Goal: Information Seeking & Learning: Learn about a topic

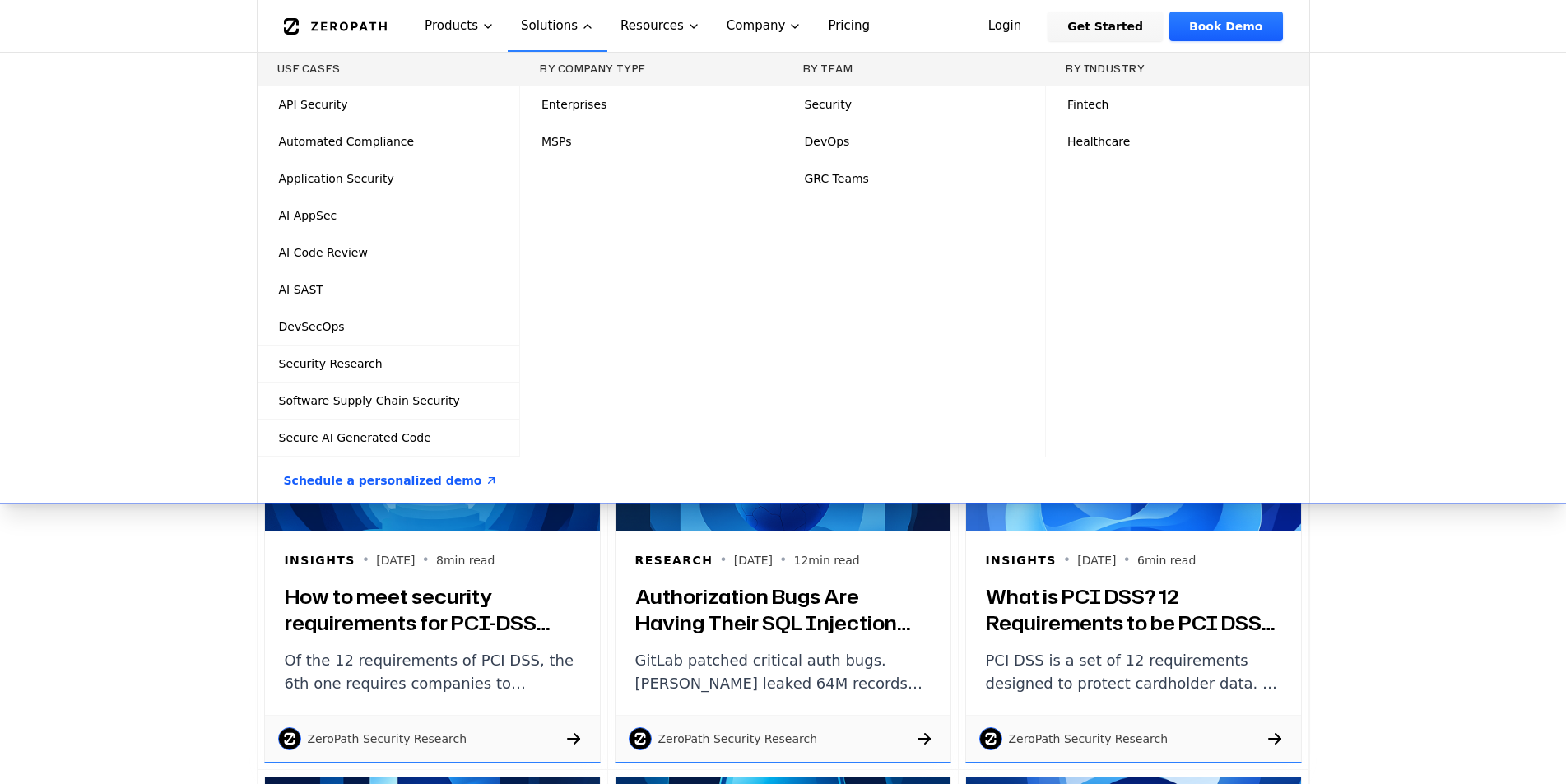
scroll to position [82, 0]
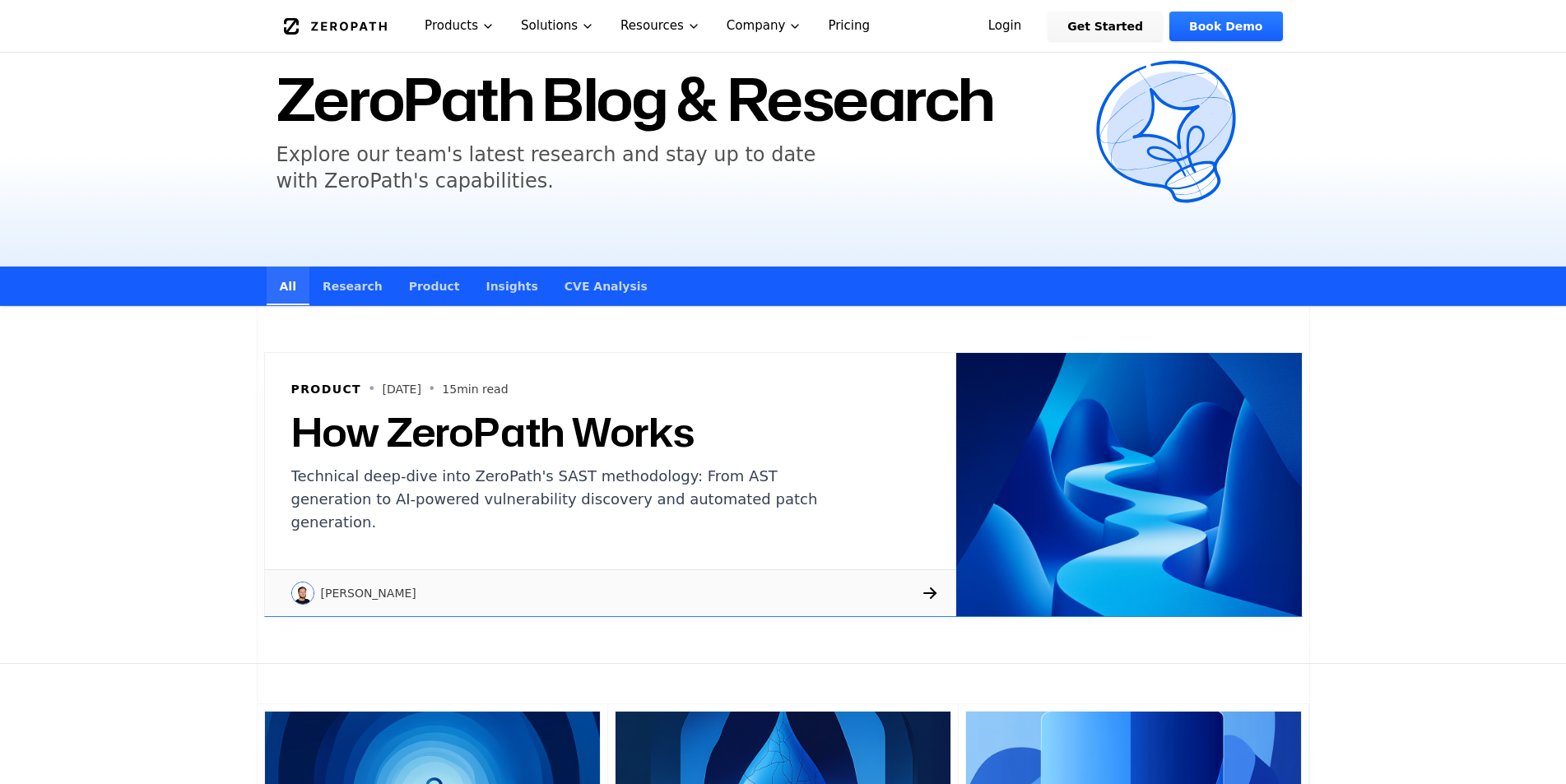
click at [330, 299] on link "Research" at bounding box center [353, 286] width 86 height 38
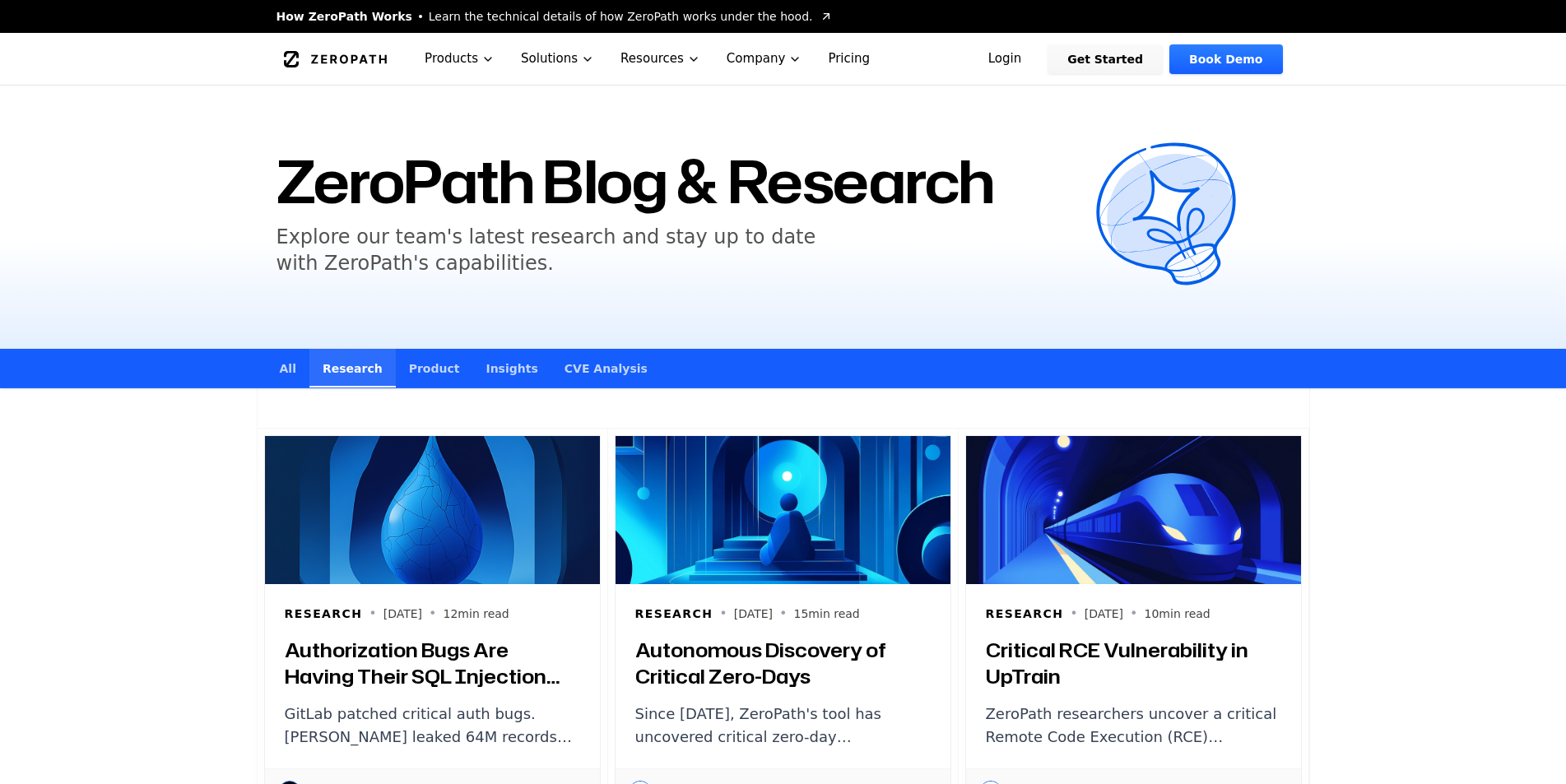
scroll to position [82, 0]
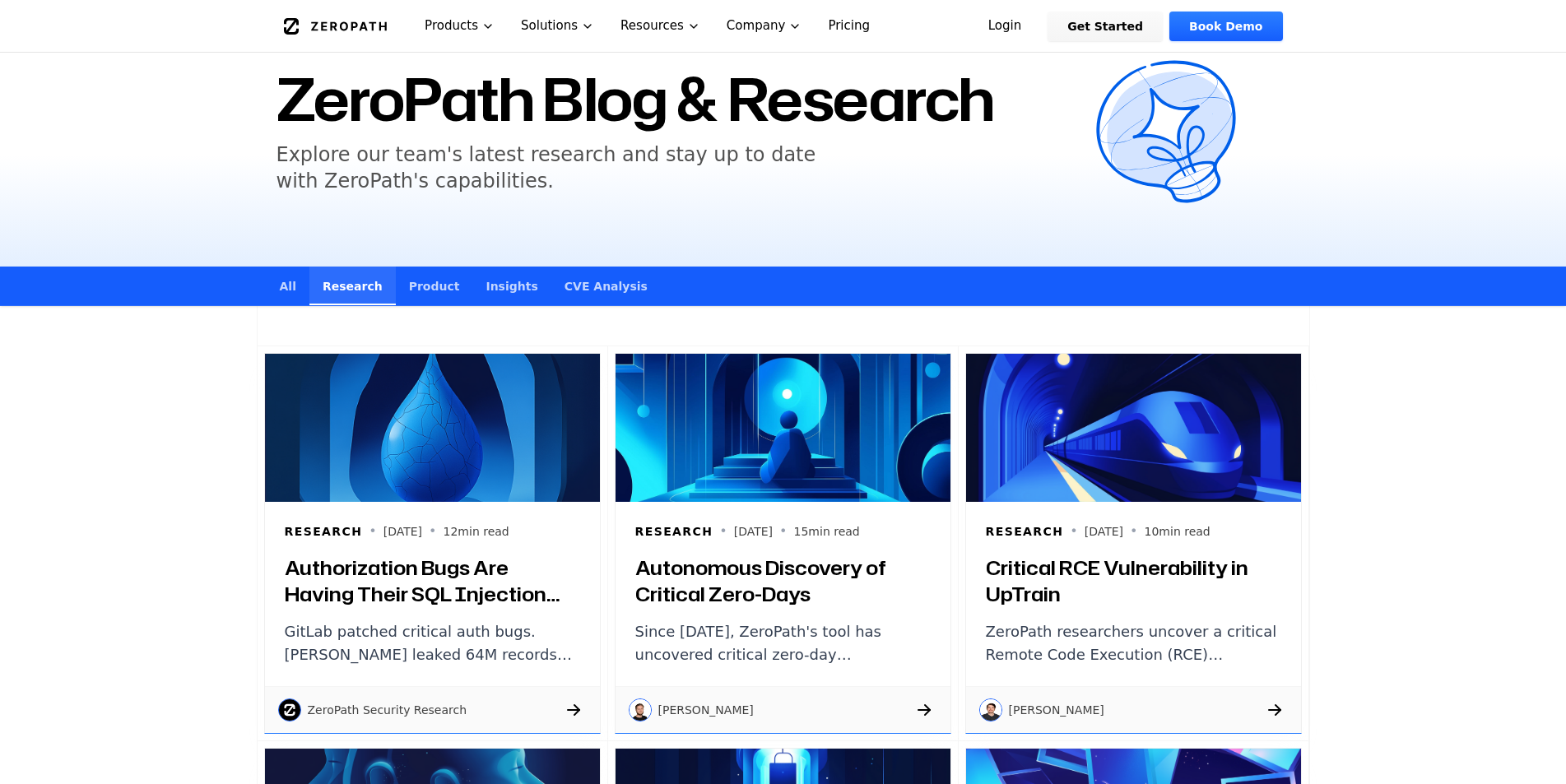
click at [411, 290] on link "Product" at bounding box center [434, 286] width 77 height 38
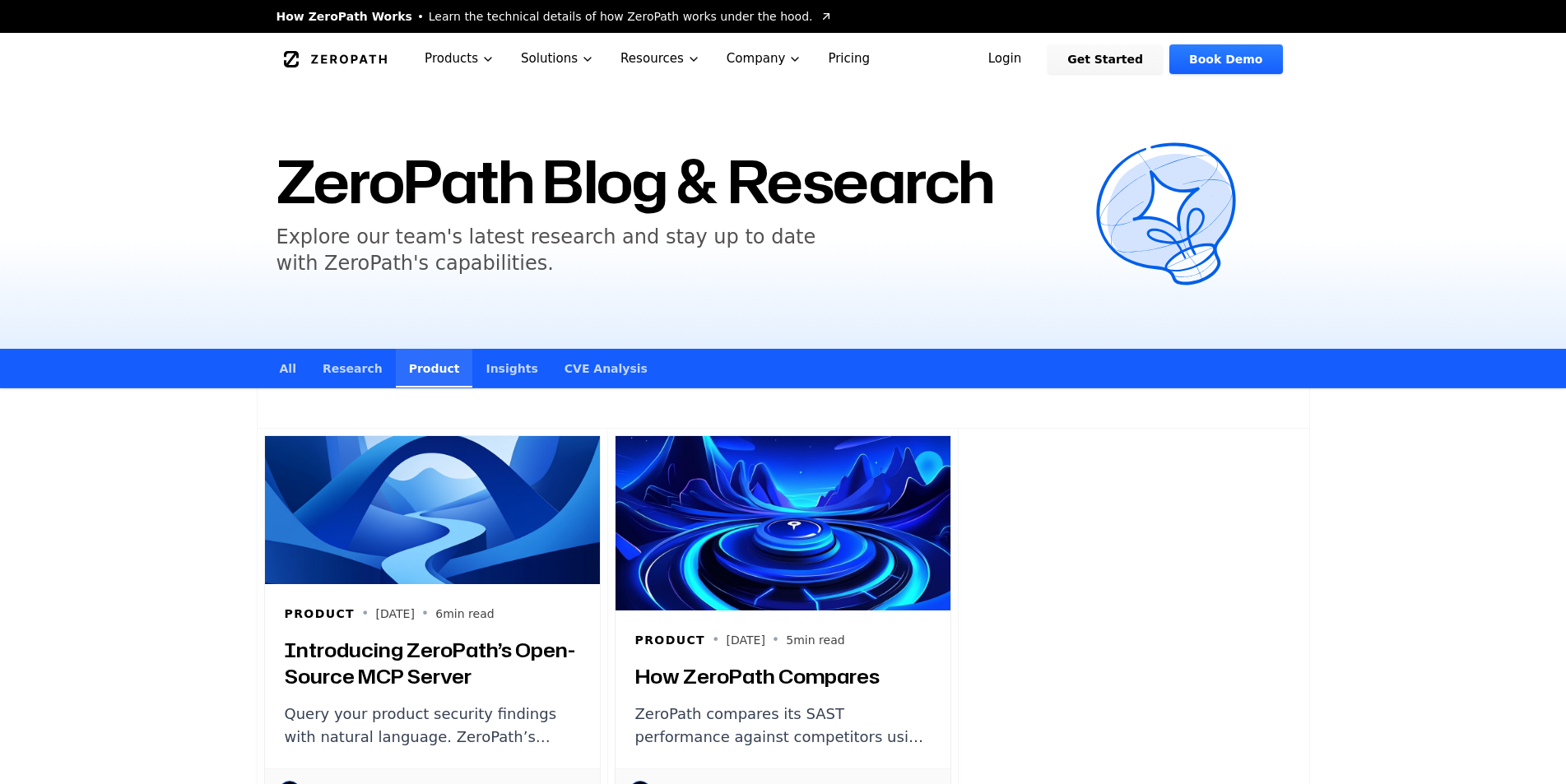
scroll to position [82, 0]
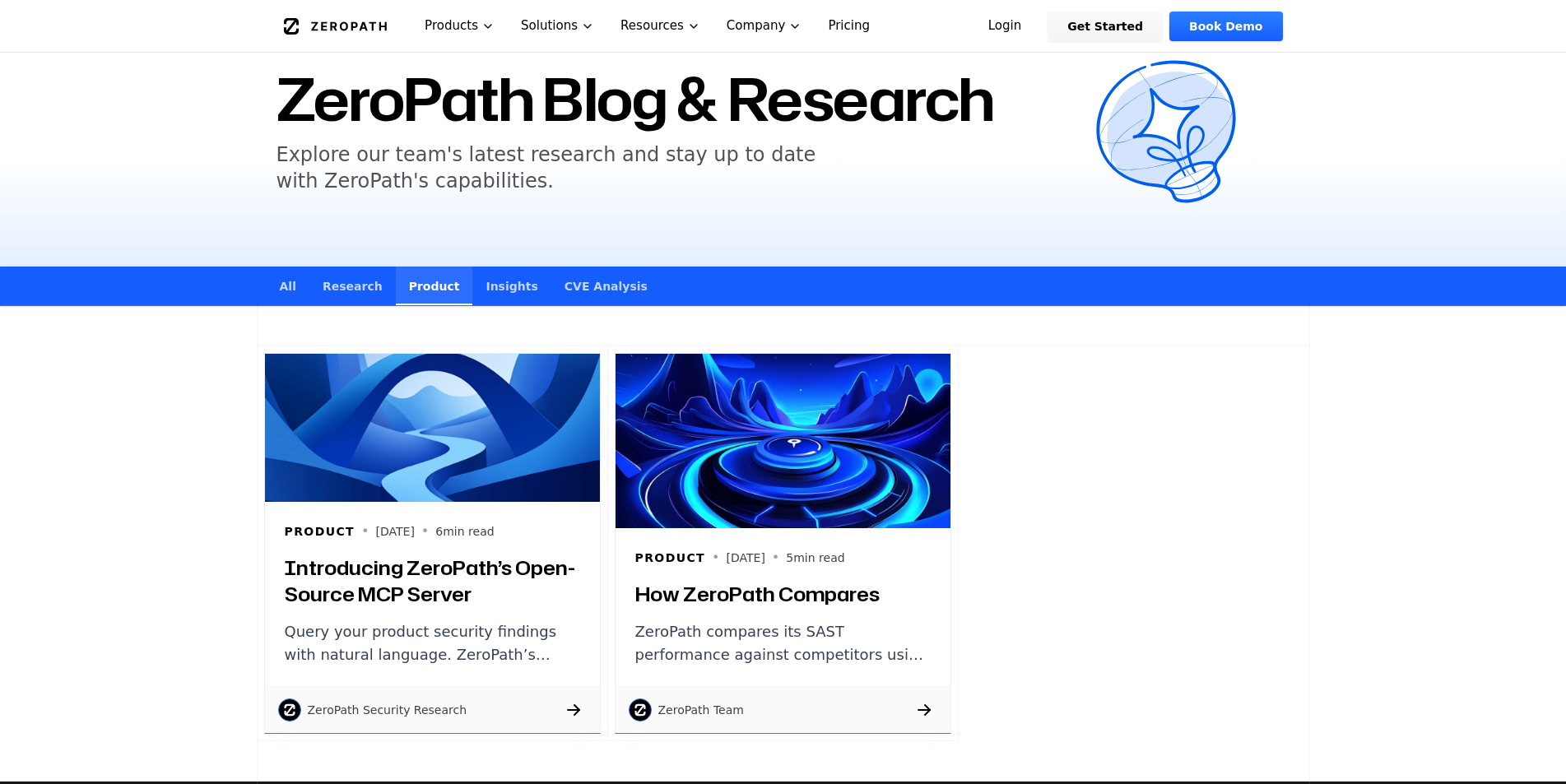
click at [503, 297] on link "Insights" at bounding box center [511, 286] width 78 height 38
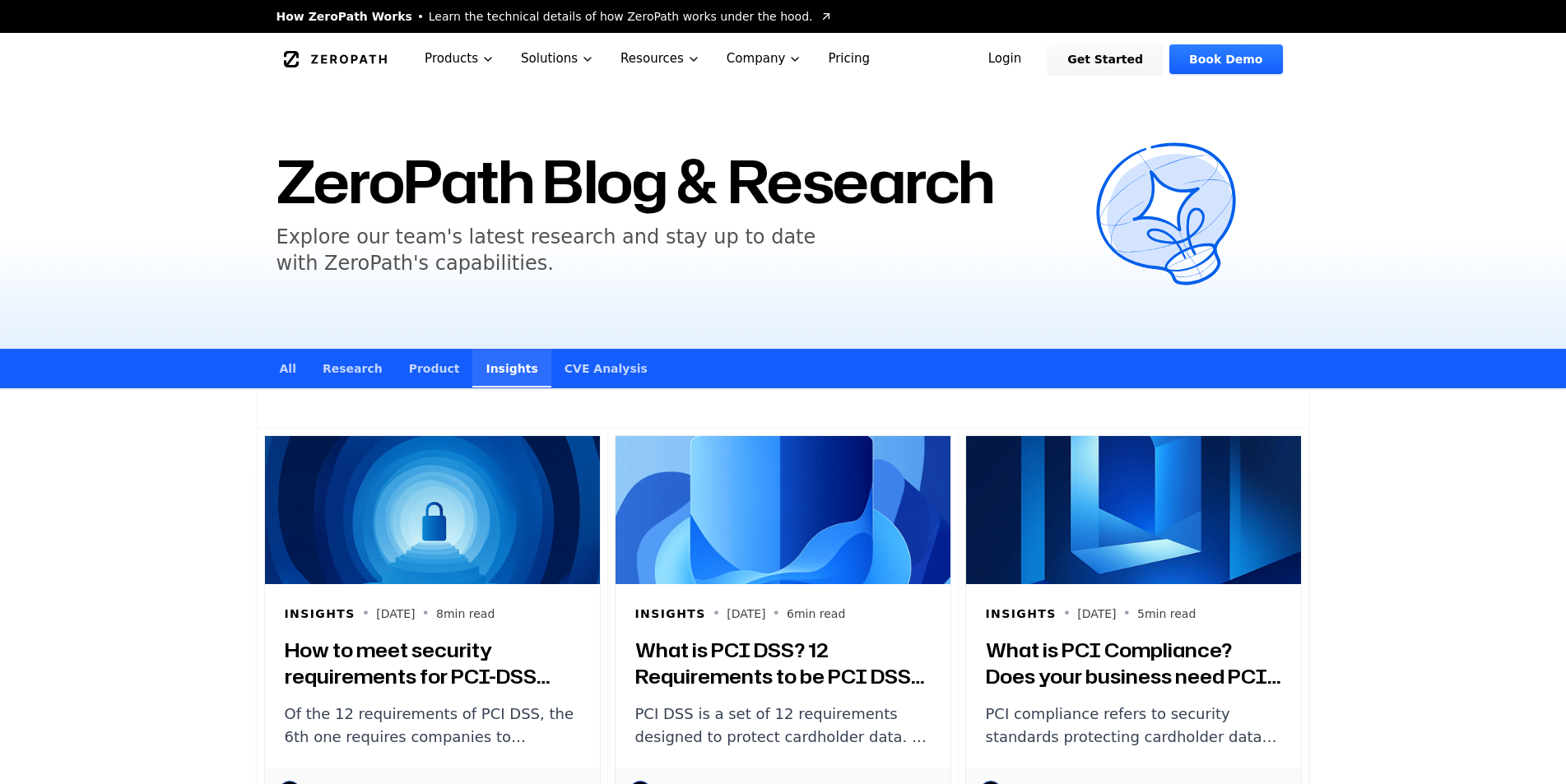
click at [551, 385] on link "CVE Analysis" at bounding box center [606, 368] width 110 height 38
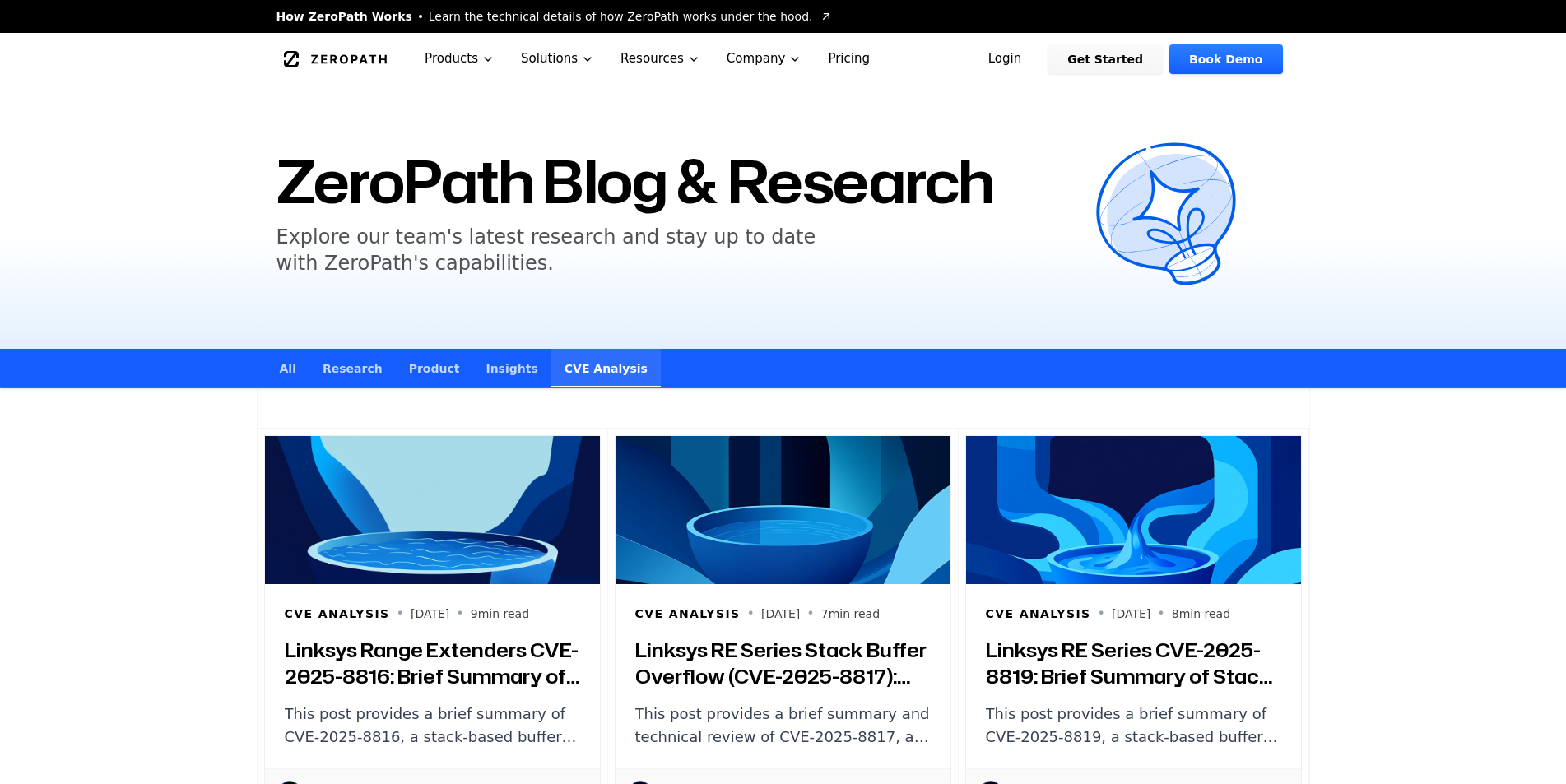
scroll to position [412, 0]
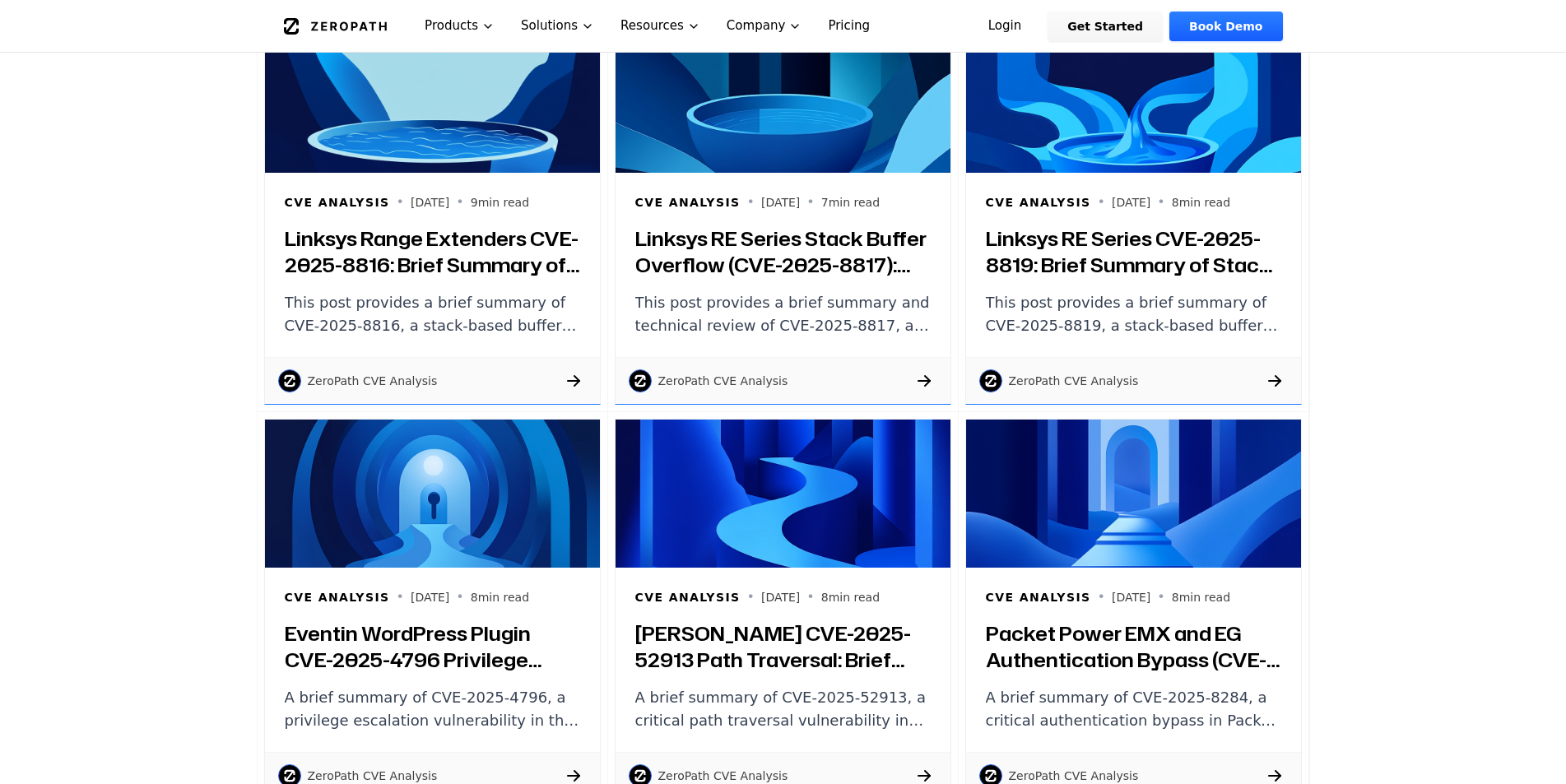
drag, startPoint x: 129, startPoint y: 487, endPoint x: 136, endPoint y: 510, distance: 24.0
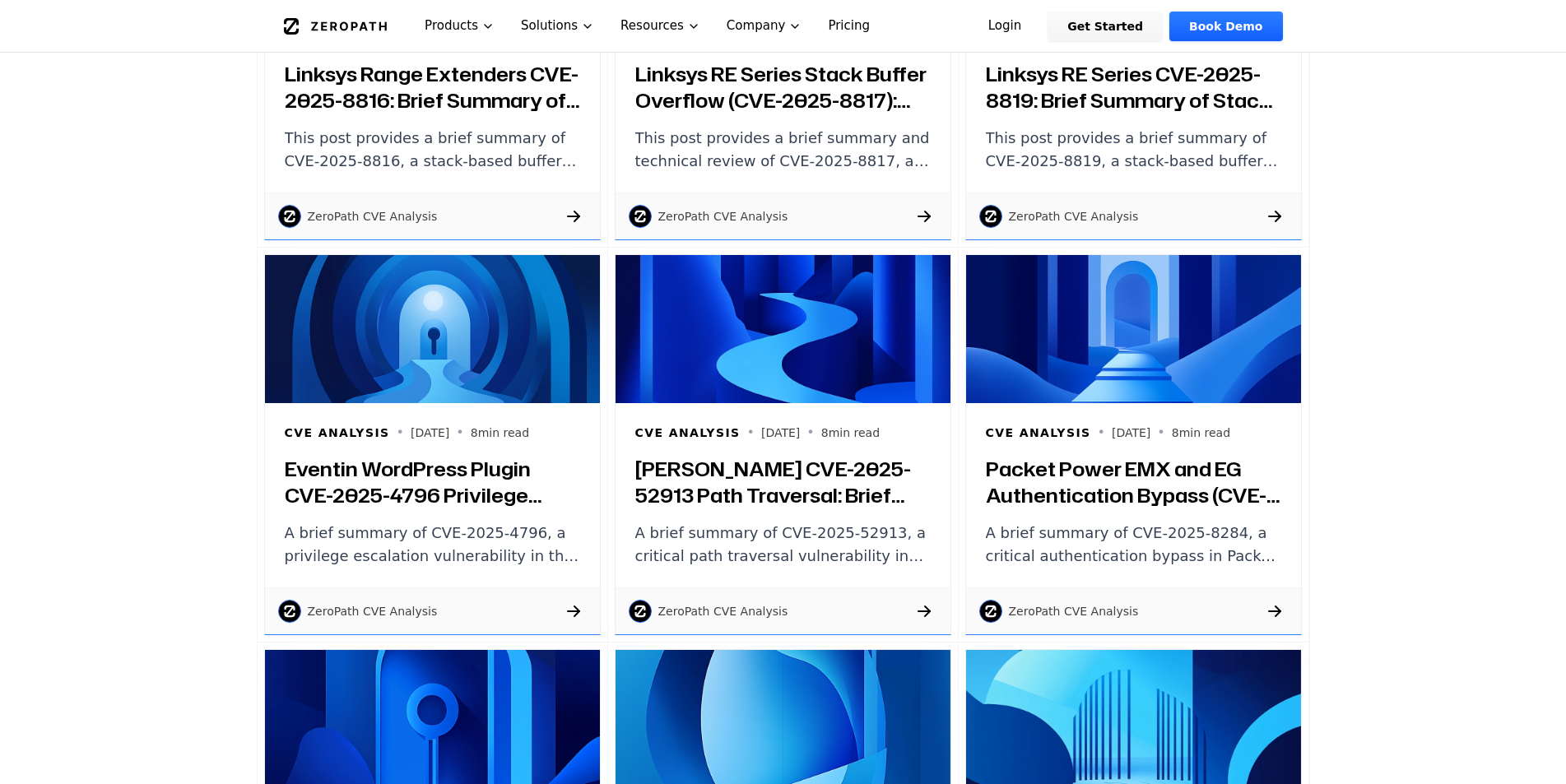
scroll to position [904, 0]
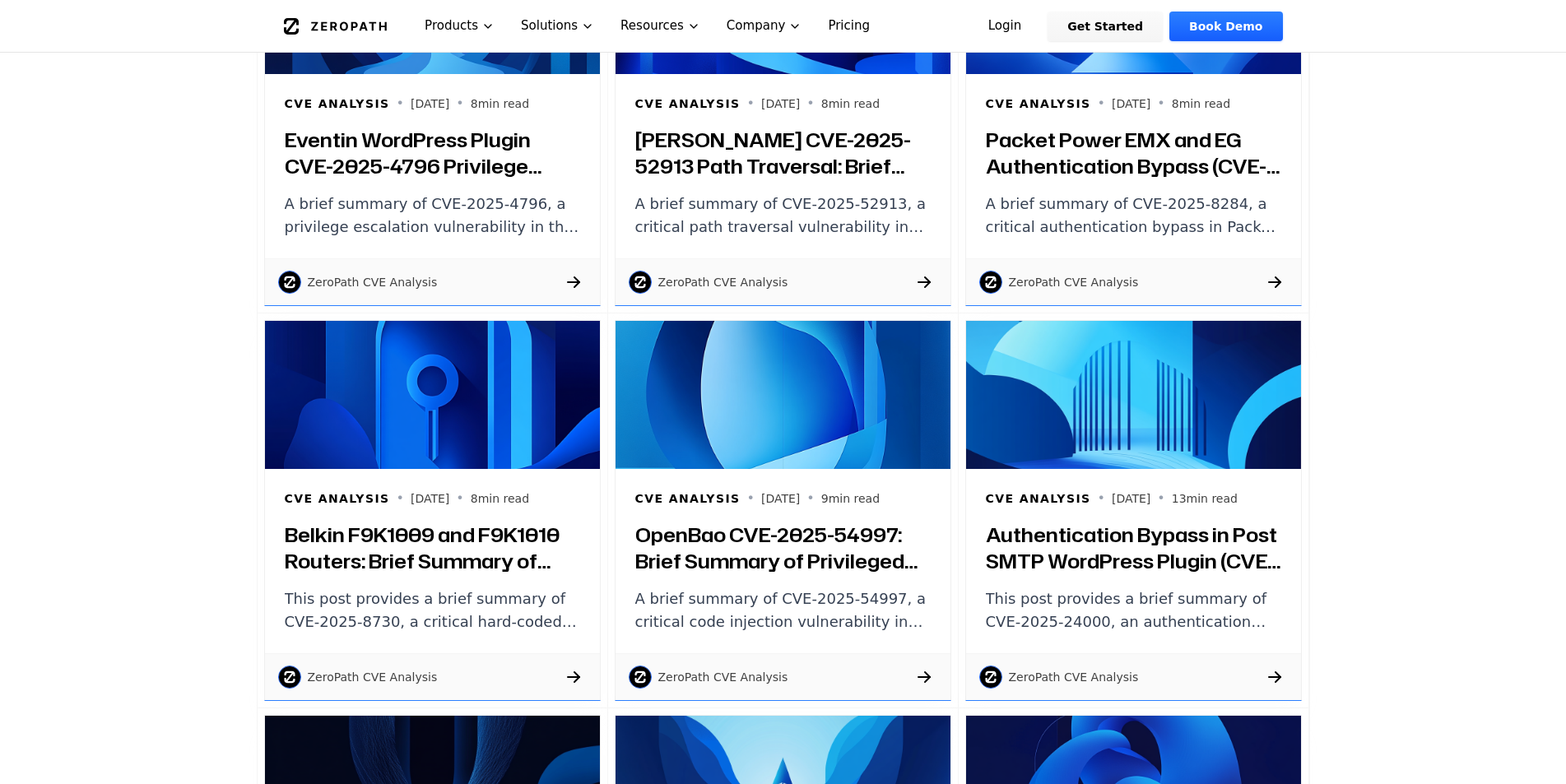
drag, startPoint x: 138, startPoint y: 501, endPoint x: 145, endPoint y: 489, distance: 13.9
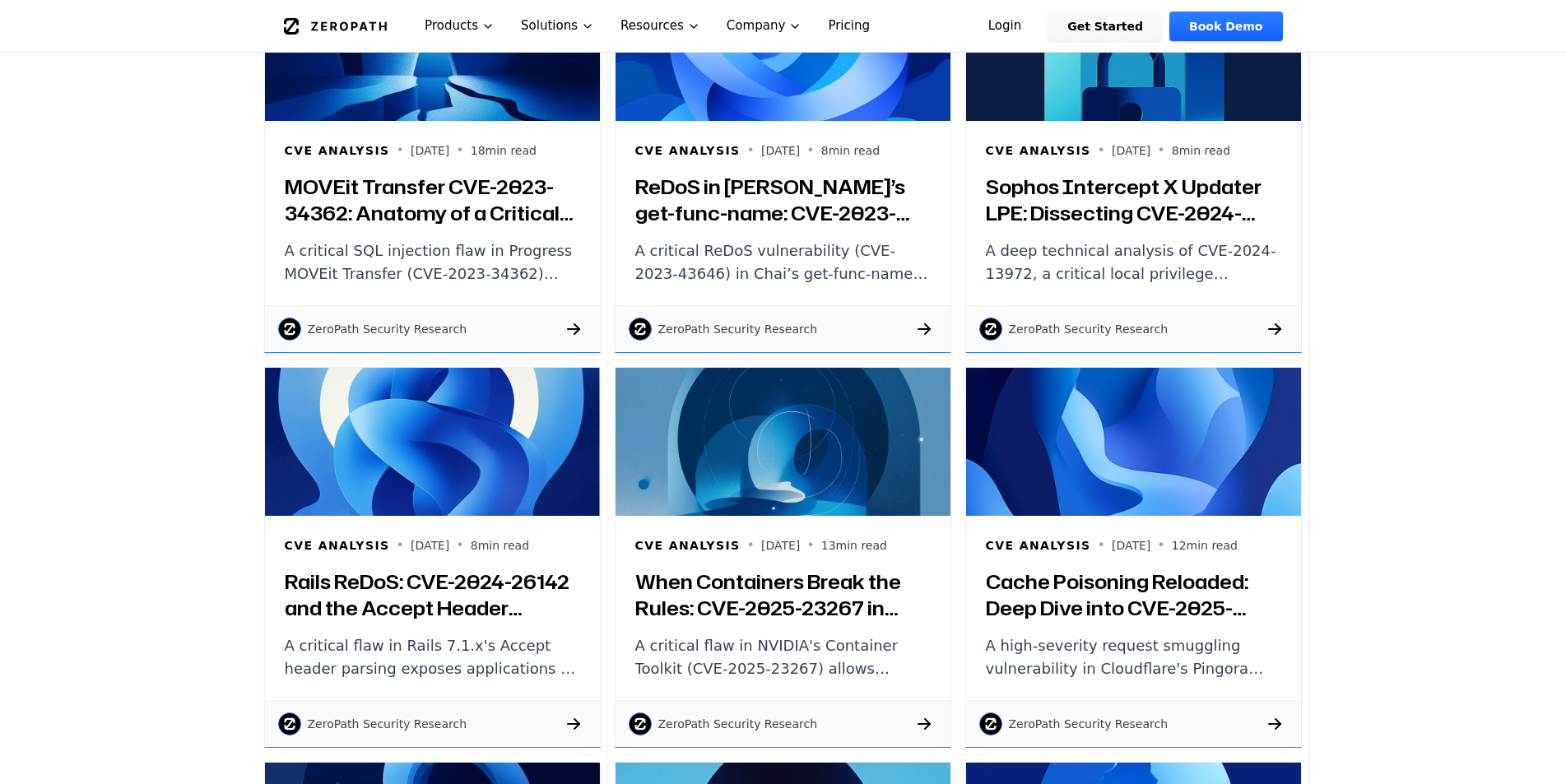
scroll to position [13175, 0]
